Goal: Task Accomplishment & Management: Manage account settings

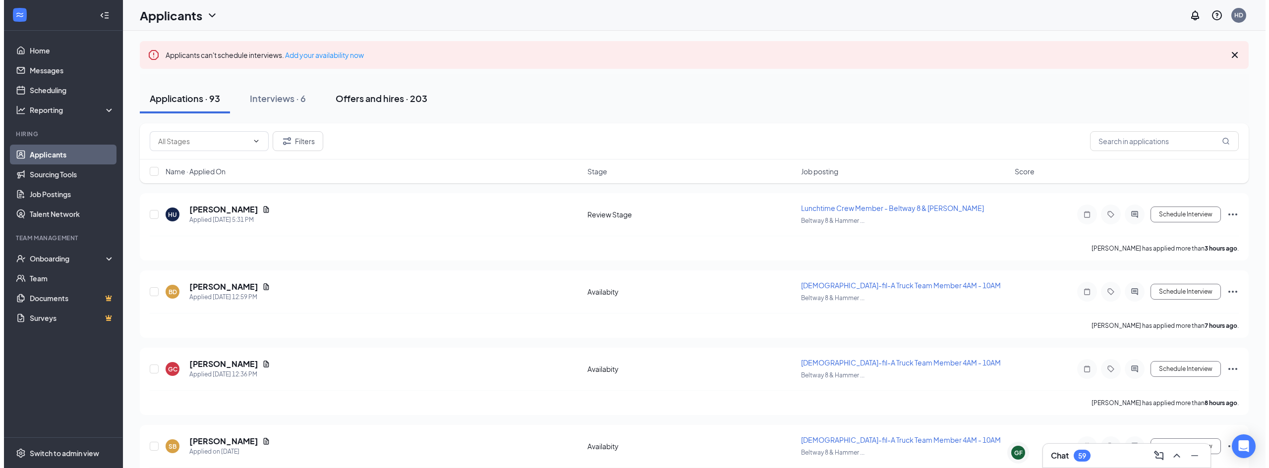
scroll to position [99, 0]
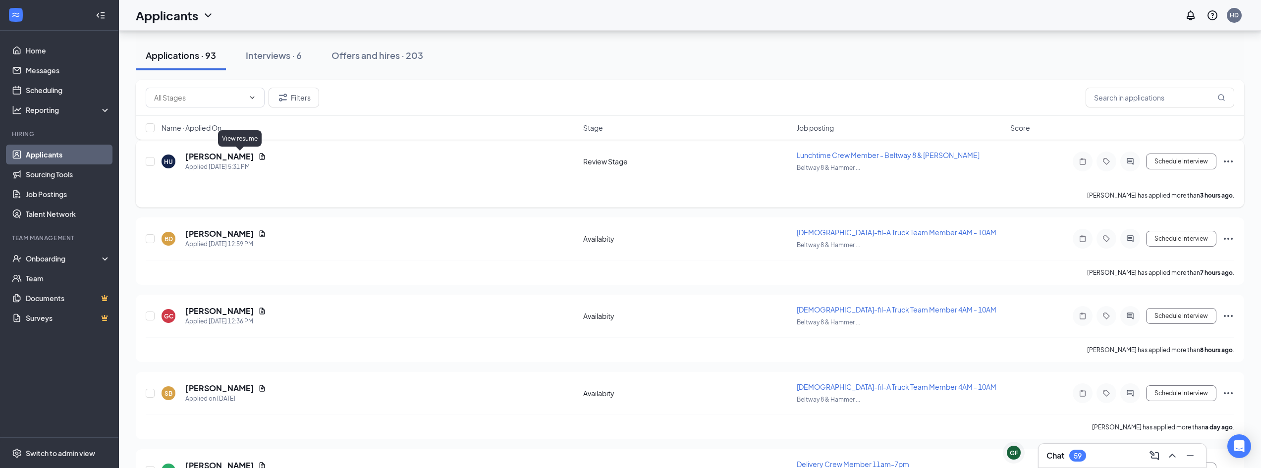
click at [260, 160] on icon "Document" at bounding box center [262, 156] width 5 height 6
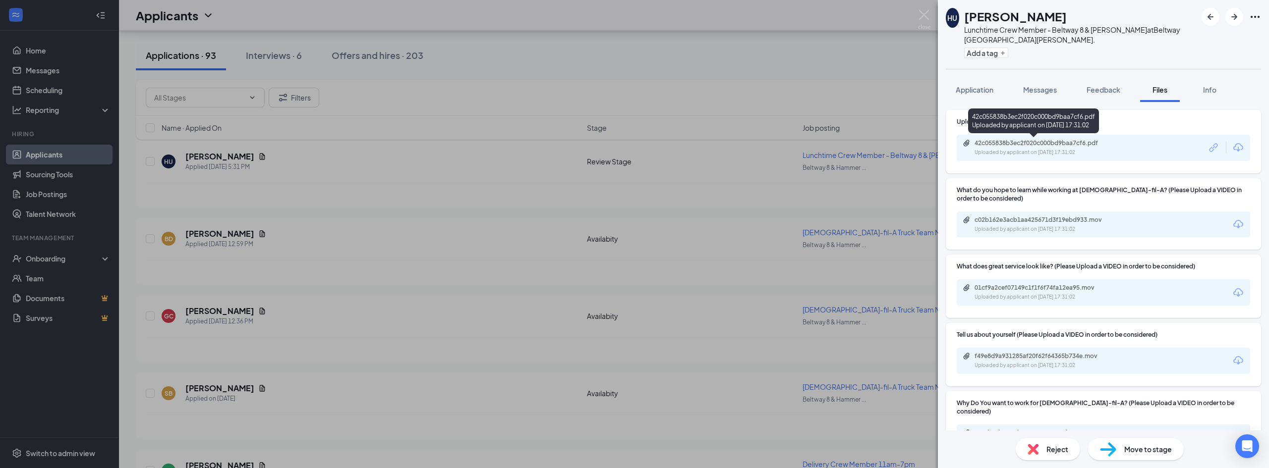
click at [1054, 143] on div "42c055838b3ec2f020c000bd9baa7cf6.pdf" at bounding box center [1043, 143] width 139 height 8
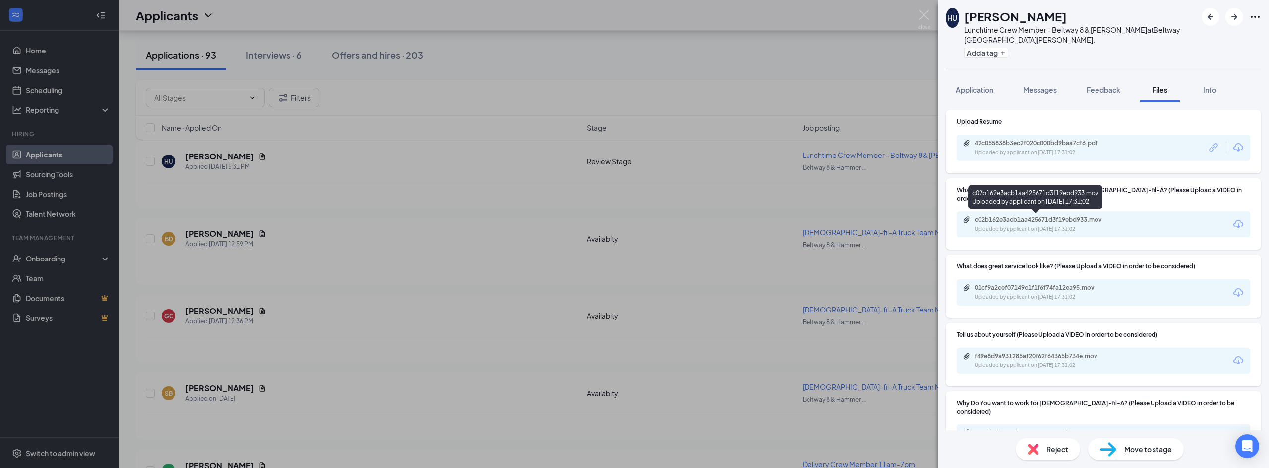
click at [1035, 221] on div "c02b162e3acb1aa425671d3f19ebd933.mov" at bounding box center [1043, 220] width 139 height 8
click at [1015, 282] on div "01cf9a2cef07149c1f1f6f74fa12ea95.mov Uploaded by applicant on [DATE] 17:31:02" at bounding box center [1103, 293] width 293 height 26
click at [1015, 283] on div "01cf9a2cef07149c1f1f6f74fa12ea95.mov Uploaded by applicant on [DATE] 17:31:02" at bounding box center [1103, 293] width 293 height 26
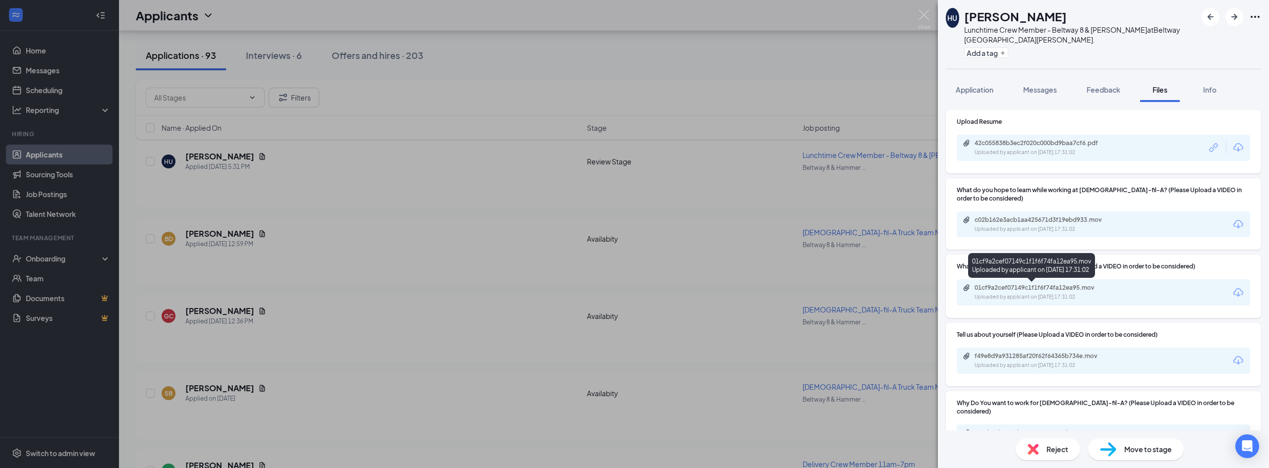
click at [1015, 287] on div "01cf9a2cef07149c1f1f6f74fa12ea95.mov" at bounding box center [1043, 288] width 139 height 8
drag, startPoint x: 655, startPoint y: 58, endPoint x: 663, endPoint y: 72, distance: 15.6
click at [656, 58] on div "HU [PERSON_NAME] Lunchtime Crew Member - Beltway 8 & [PERSON_NAME] at [GEOGRAPH…" at bounding box center [634, 234] width 1269 height 468
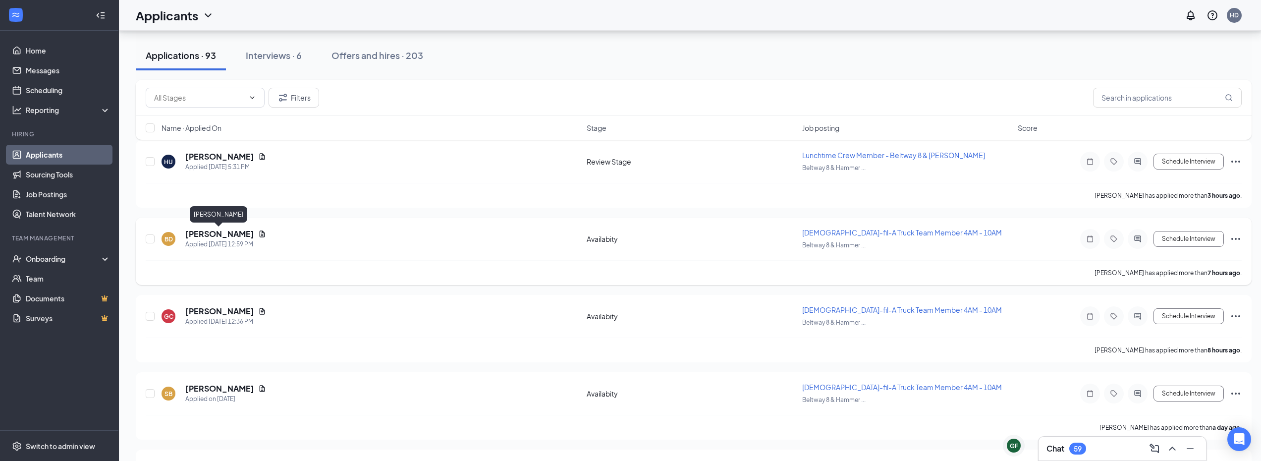
click at [237, 231] on h5 "[PERSON_NAME]" at bounding box center [219, 233] width 69 height 11
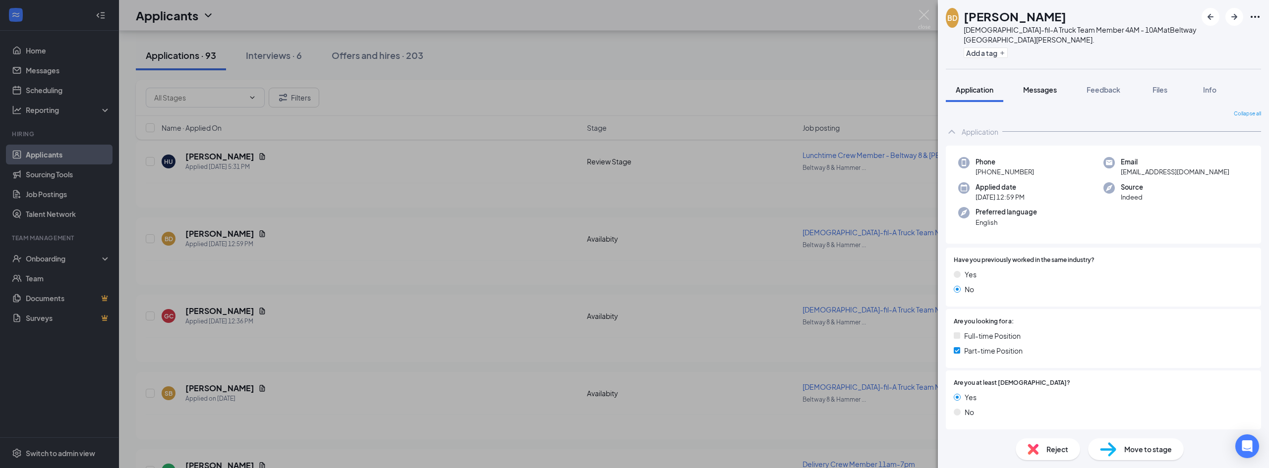
click at [1029, 96] on button "Messages" at bounding box center [1040, 89] width 54 height 25
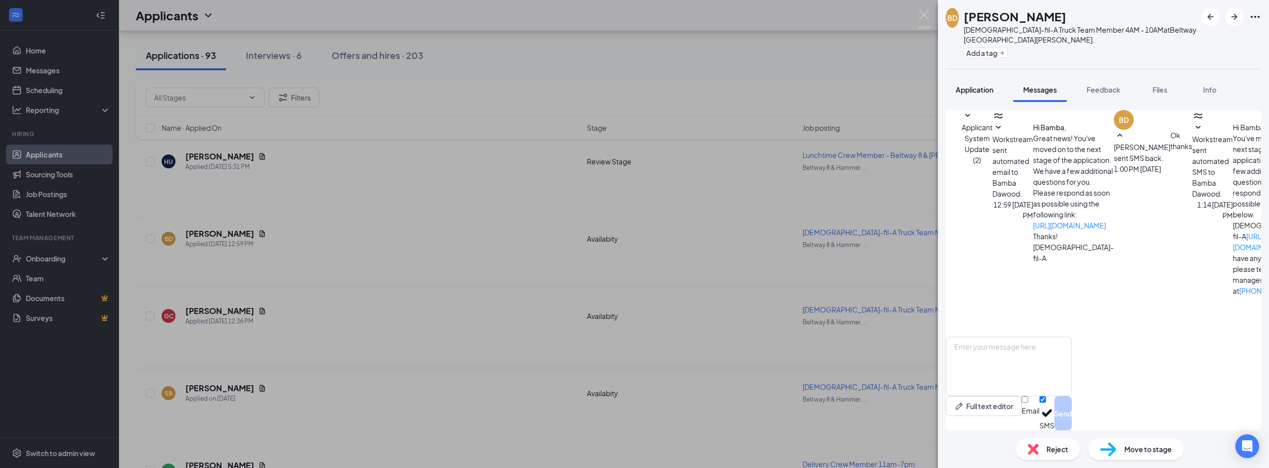
click at [954, 99] on button "Application" at bounding box center [974, 89] width 57 height 25
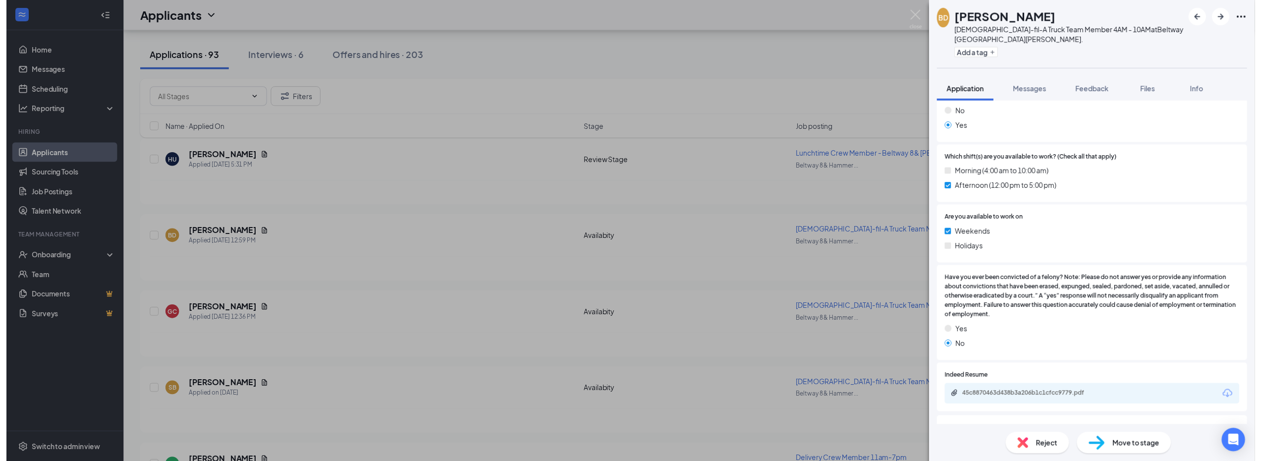
scroll to position [496, 0]
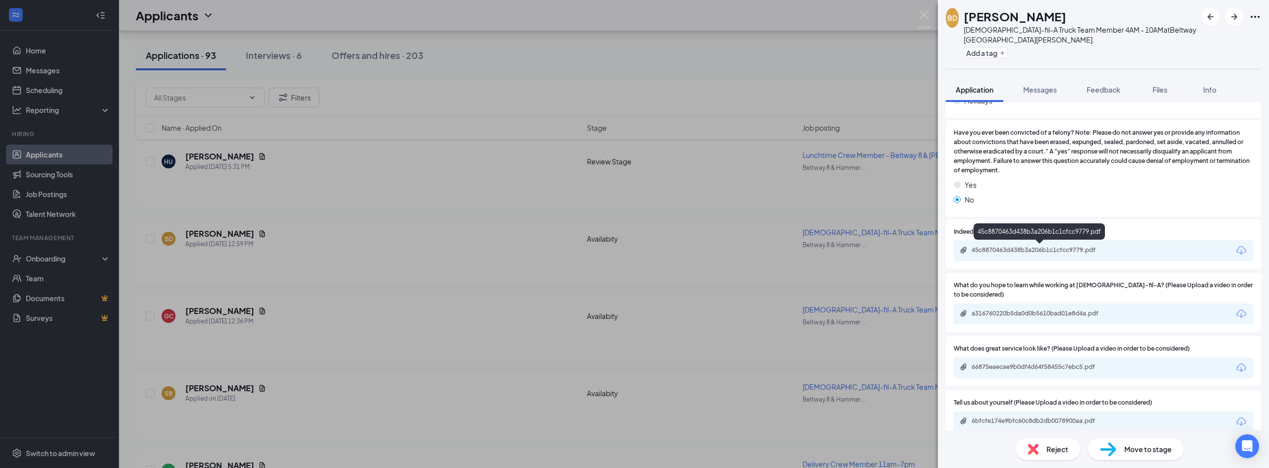
click at [1045, 253] on div "45c8870463d438b3a206b1c1cfcc9779.pdf" at bounding box center [1040, 250] width 139 height 8
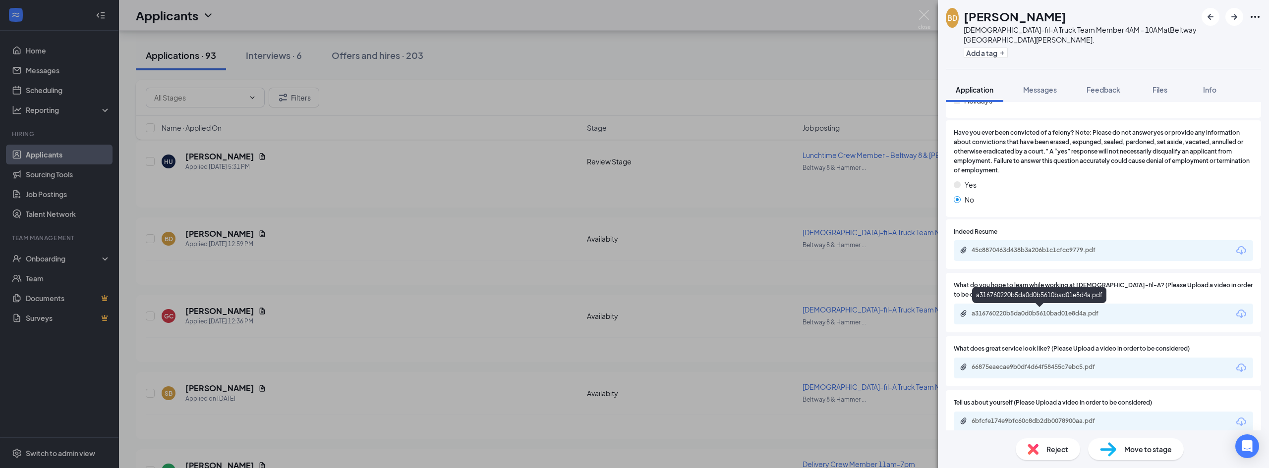
click at [993, 318] on div "a316760220b5da0d0b5610bad01e8d4a.pdf" at bounding box center [1040, 314] width 161 height 9
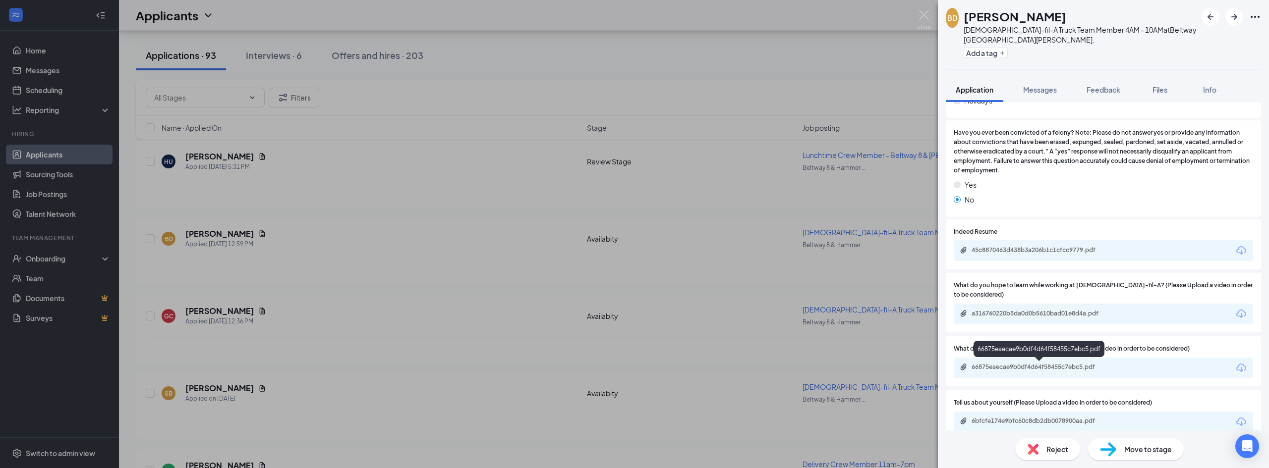
click at [1087, 360] on div "66875eaecae9b0df4d64f58455c7ebc5.pdf" at bounding box center [1038, 351] width 131 height 20
click at [1086, 366] on div "66875eaecae9b0df4d64f58455c7ebc5.pdf" at bounding box center [1040, 367] width 139 height 8
click at [620, 418] on div "[PERSON_NAME] [PERSON_NAME] [DEMOGRAPHIC_DATA]-fil-A Truck Team Member 4AM - 10…" at bounding box center [634, 234] width 1269 height 468
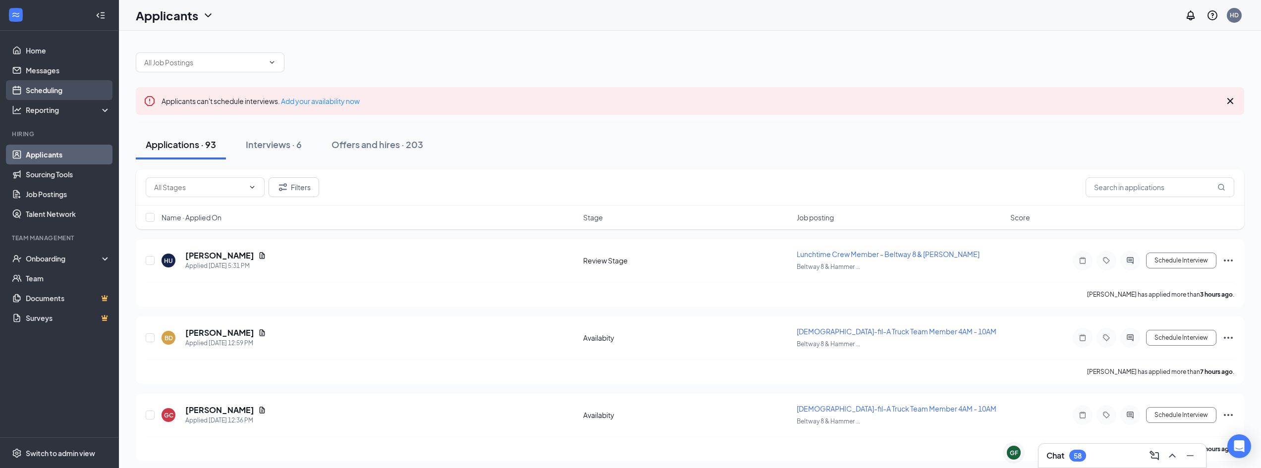
click at [94, 80] on link "Scheduling" at bounding box center [68, 90] width 85 height 20
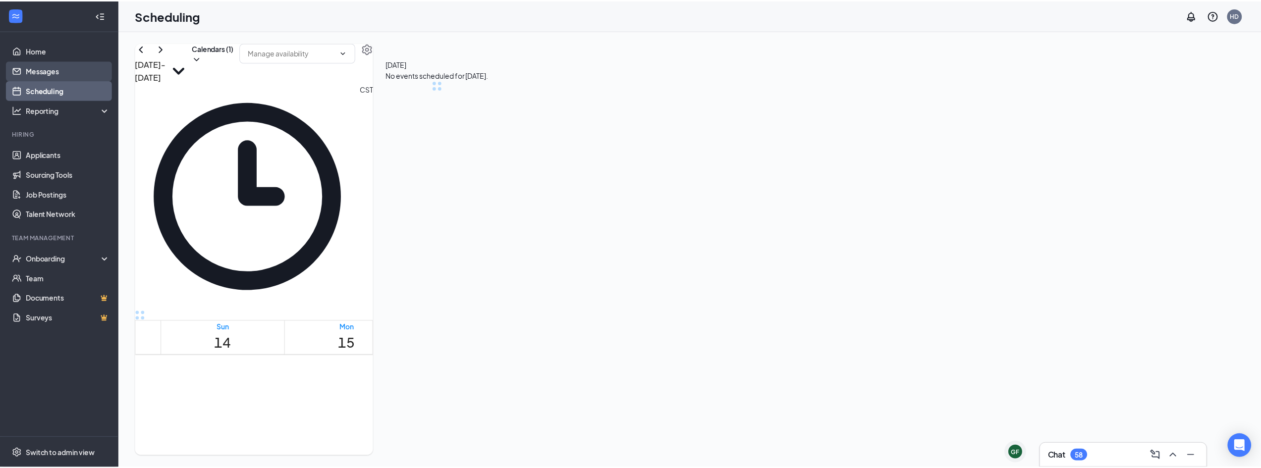
scroll to position [487, 0]
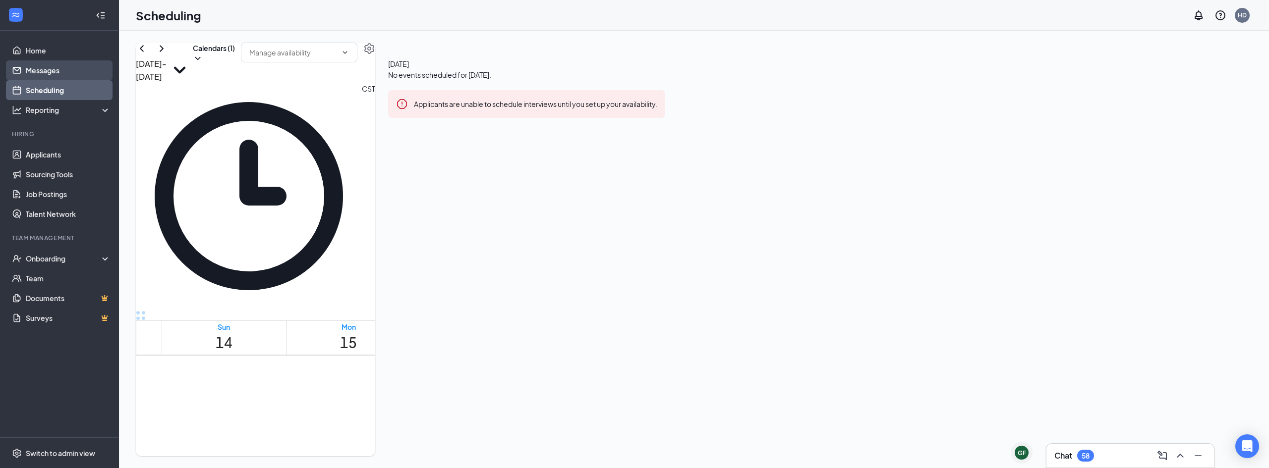
click at [94, 70] on link "Messages" at bounding box center [68, 70] width 85 height 20
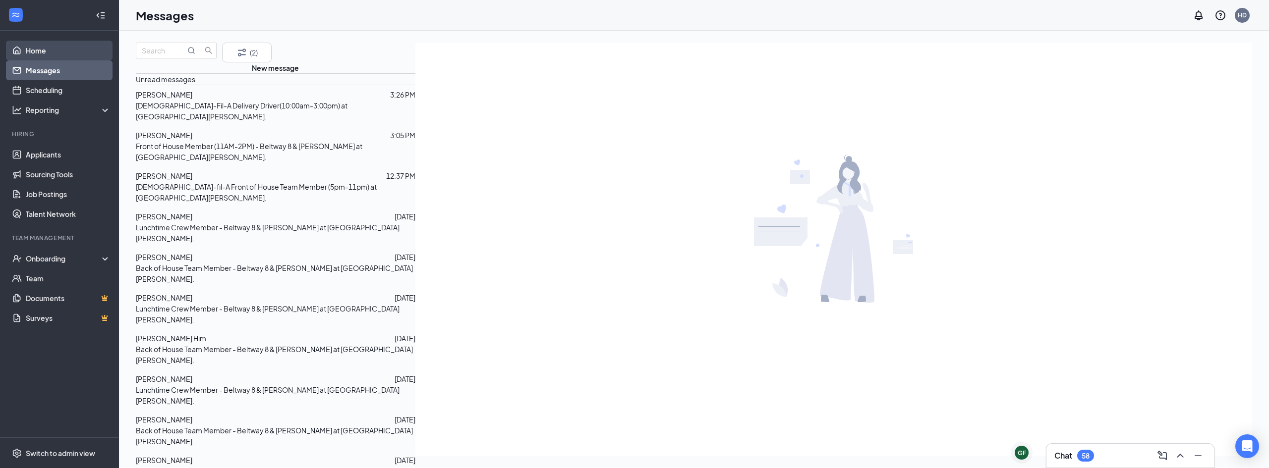
click at [26, 49] on link "Home" at bounding box center [68, 51] width 85 height 20
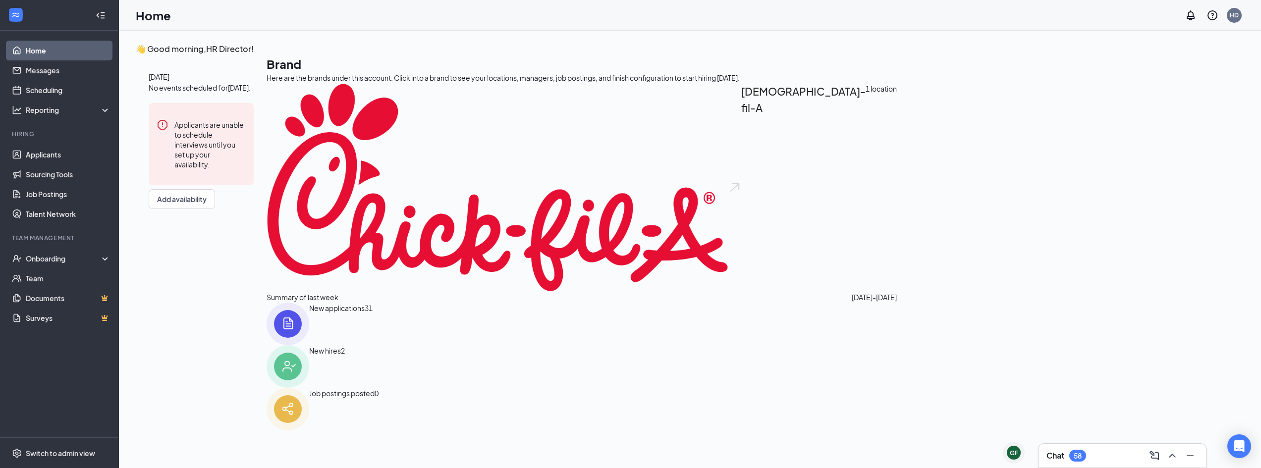
click at [309, 362] on img at bounding box center [288, 366] width 43 height 43
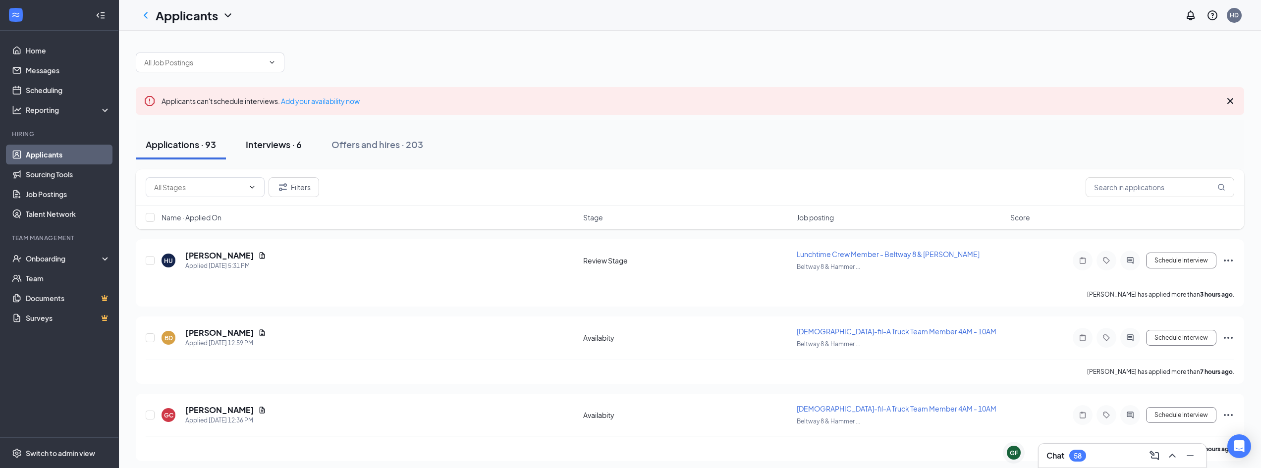
click at [289, 145] on div "Interviews · 6" at bounding box center [274, 144] width 56 height 12
